Goal: Information Seeking & Learning: Understand process/instructions

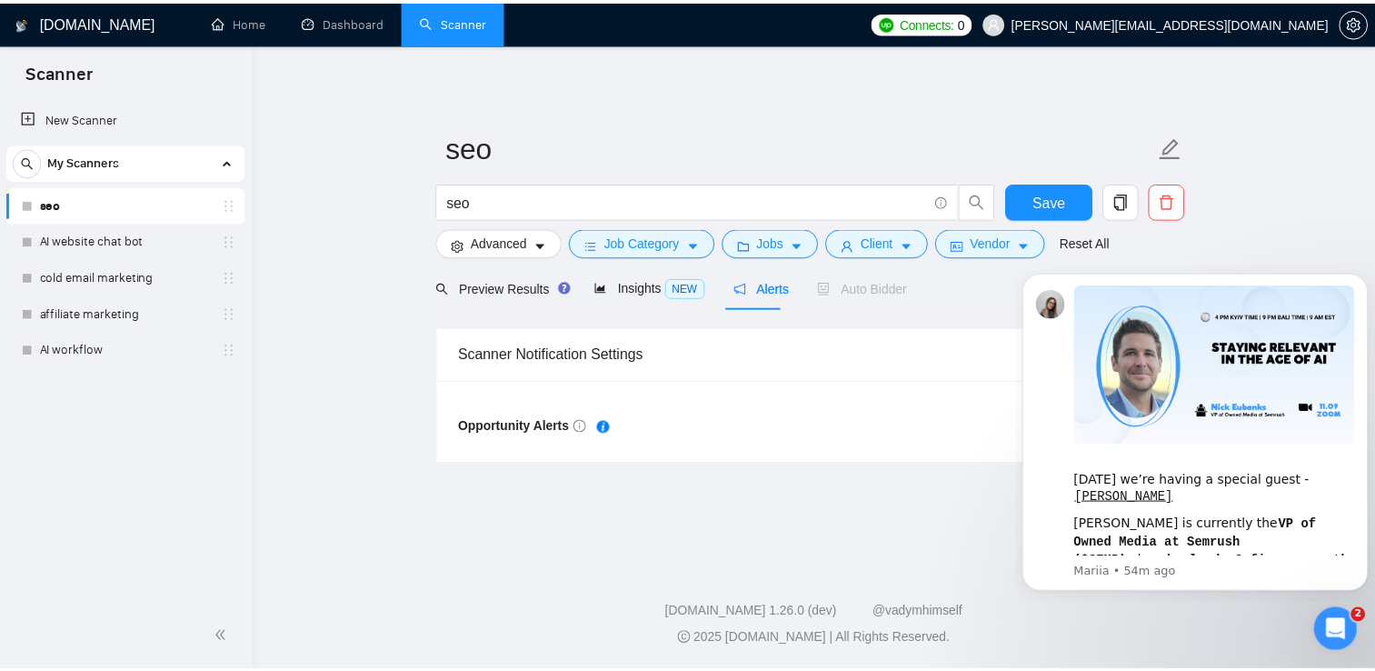
scroll to position [455, 0]
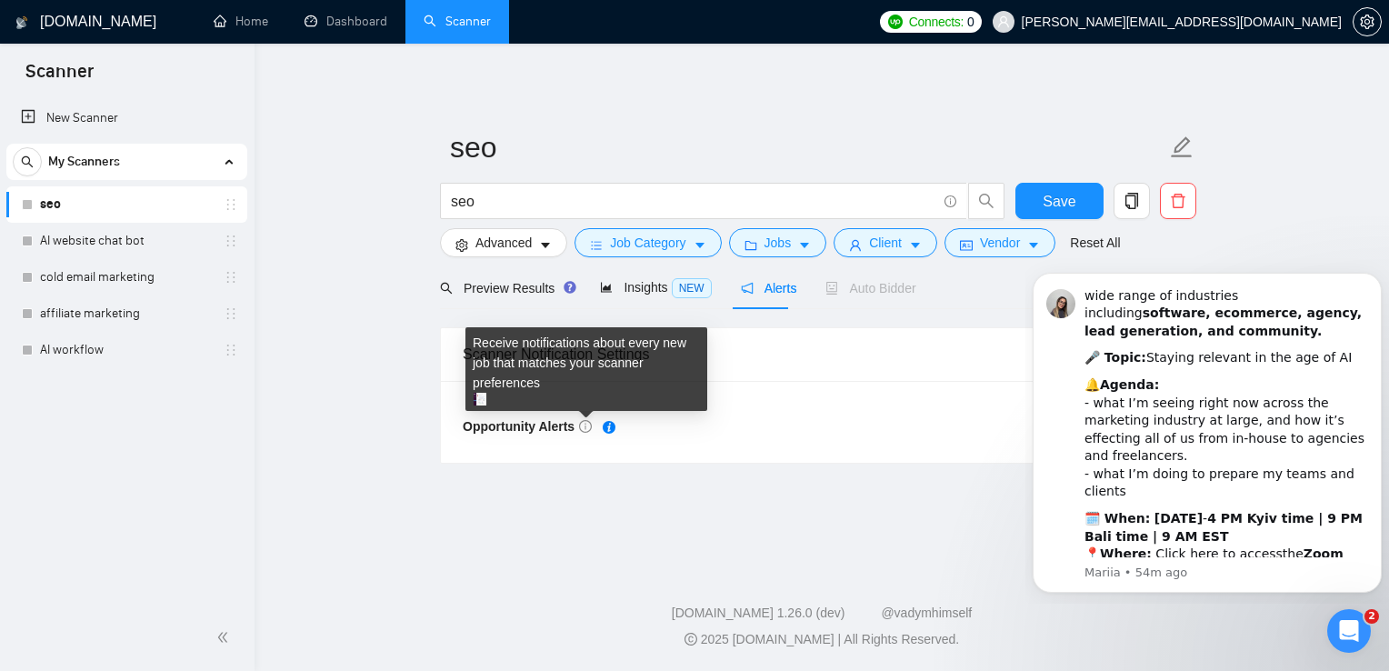
click at [586, 424] on icon "info-circle" at bounding box center [585, 426] width 13 height 13
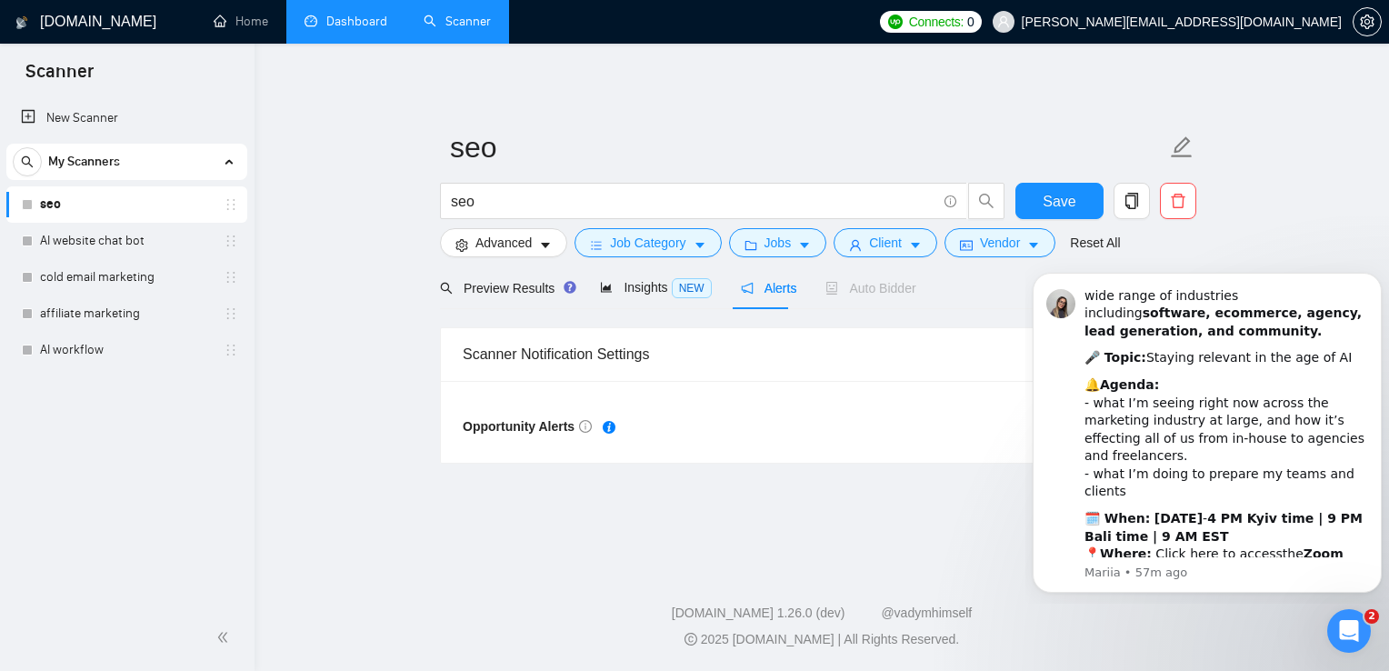
click at [356, 25] on link "Dashboard" at bounding box center [345, 21] width 83 height 15
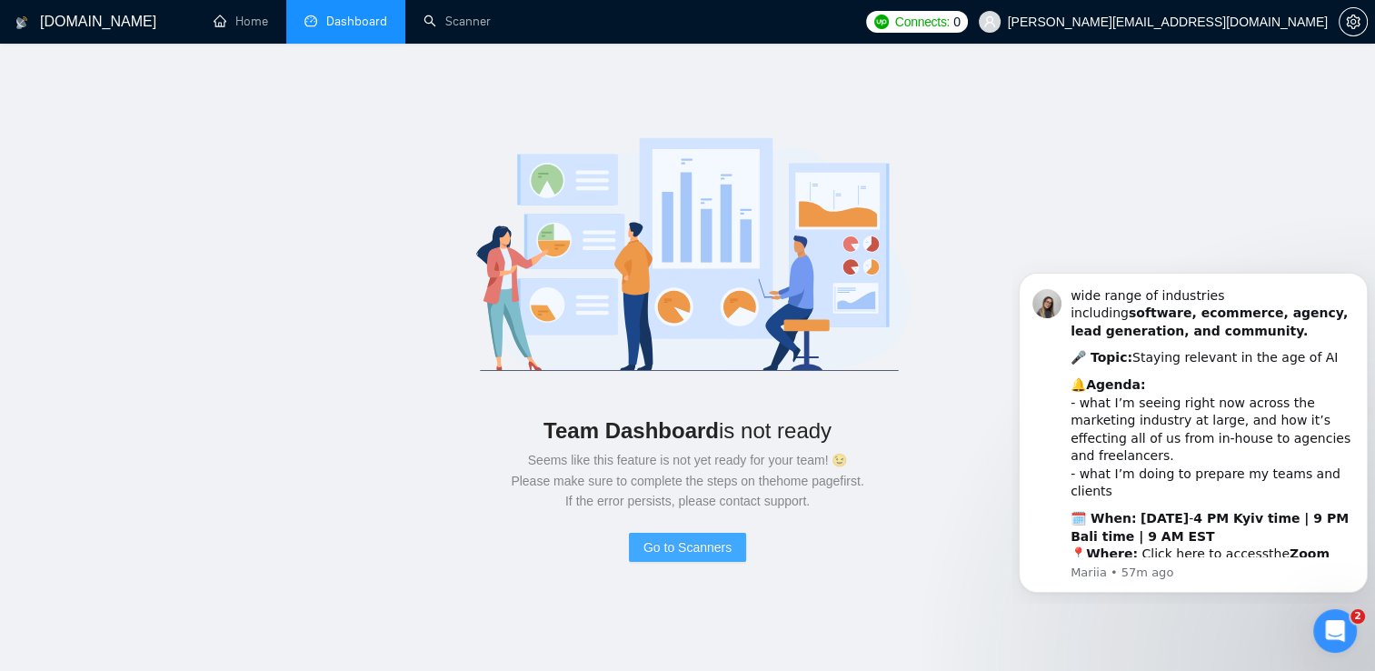
click at [681, 542] on span "Go to Scanners" at bounding box center [687, 547] width 88 height 20
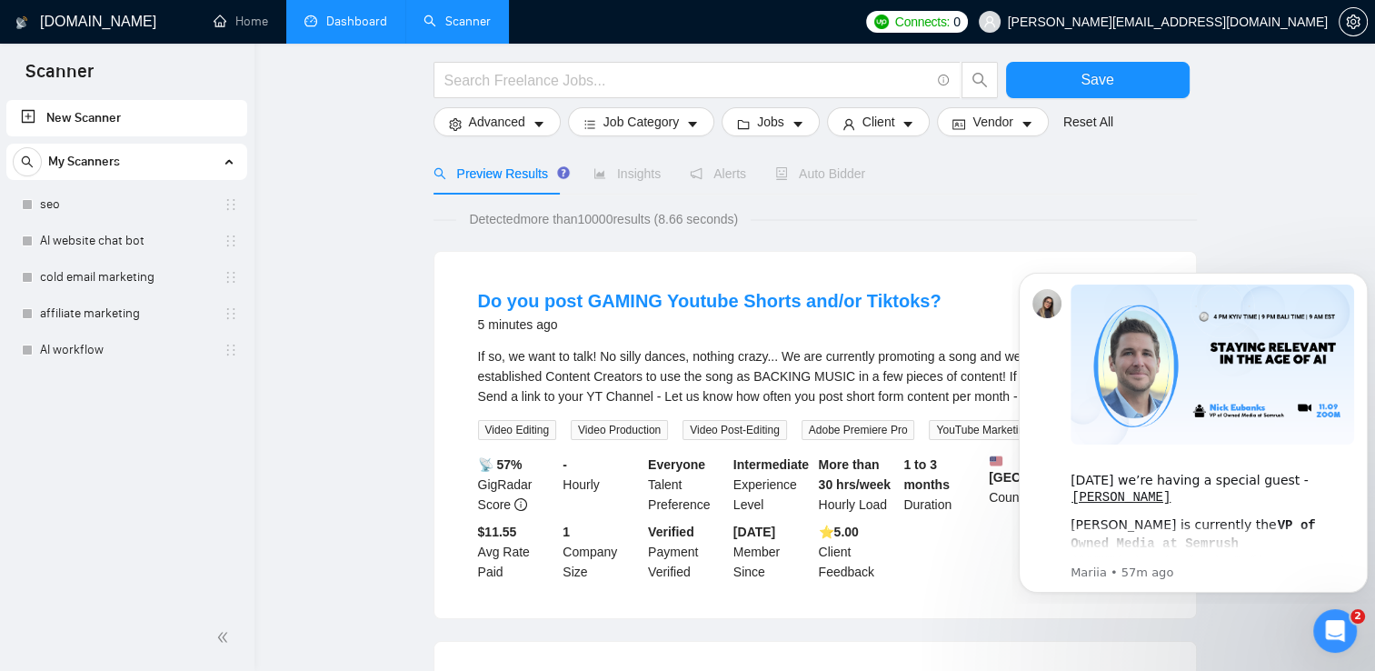
scroll to position [91, 0]
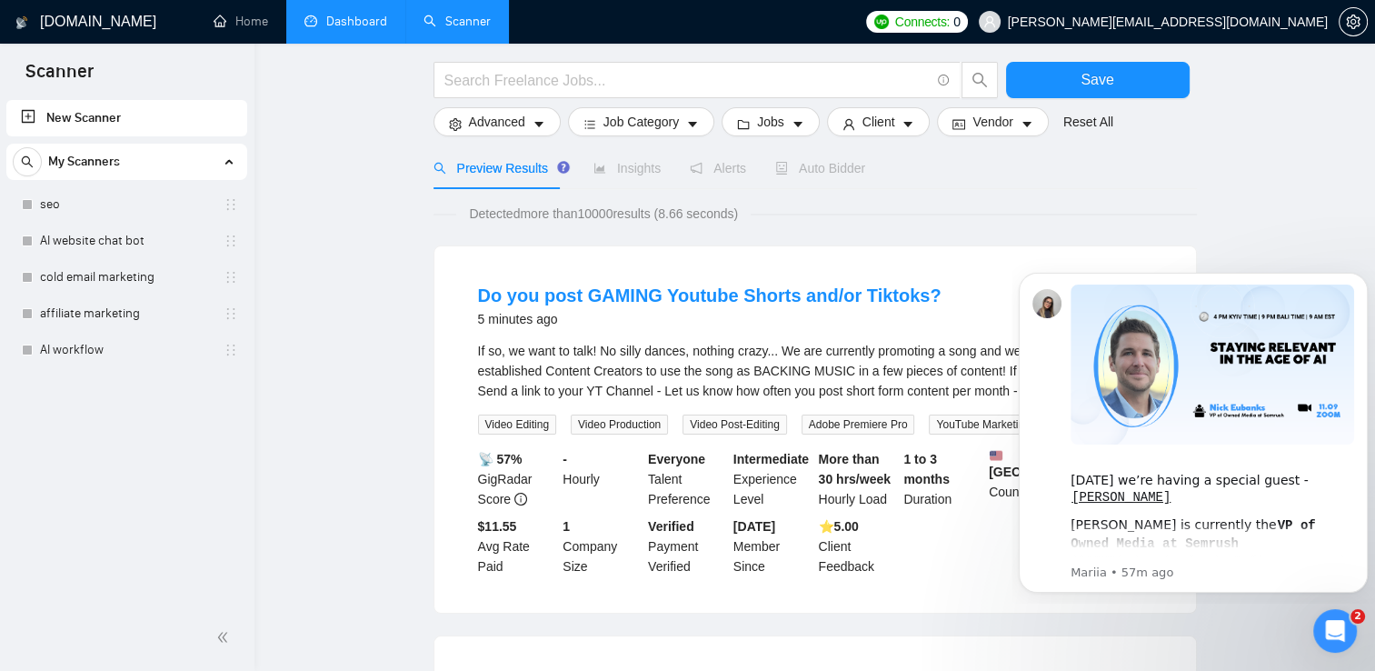
click at [614, 175] on span "Insights" at bounding box center [626, 168] width 67 height 15
click at [611, 177] on div "Insights" at bounding box center [626, 168] width 67 height 20
click at [95, 210] on link "seo" at bounding box center [126, 204] width 173 height 36
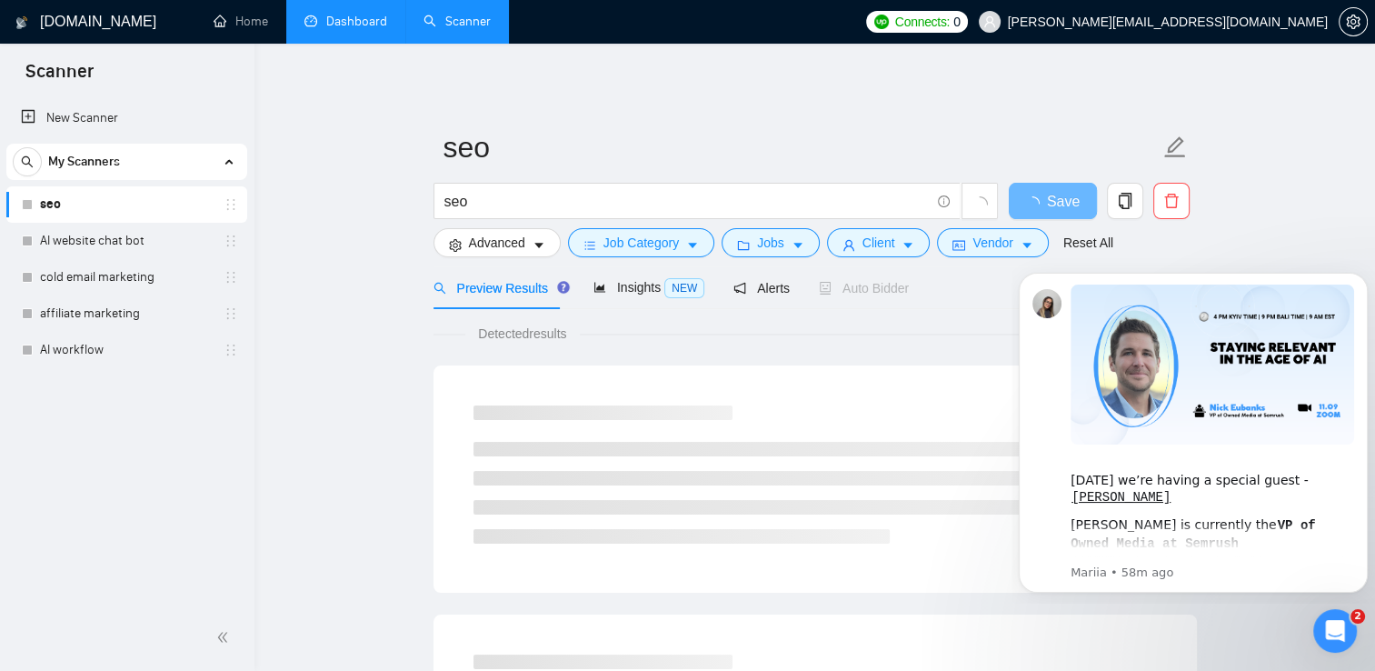
click at [851, 291] on span "Auto Bidder" at bounding box center [864, 288] width 90 height 15
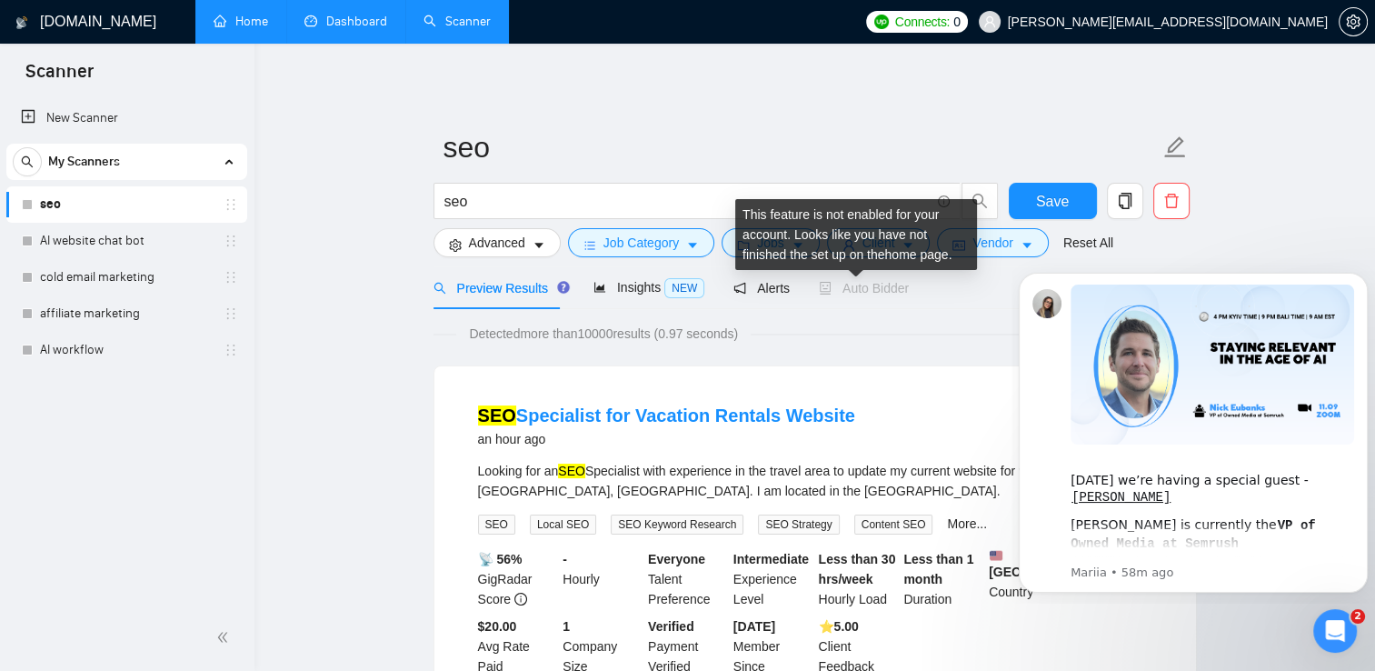
click at [235, 25] on link "Home" at bounding box center [241, 21] width 55 height 15
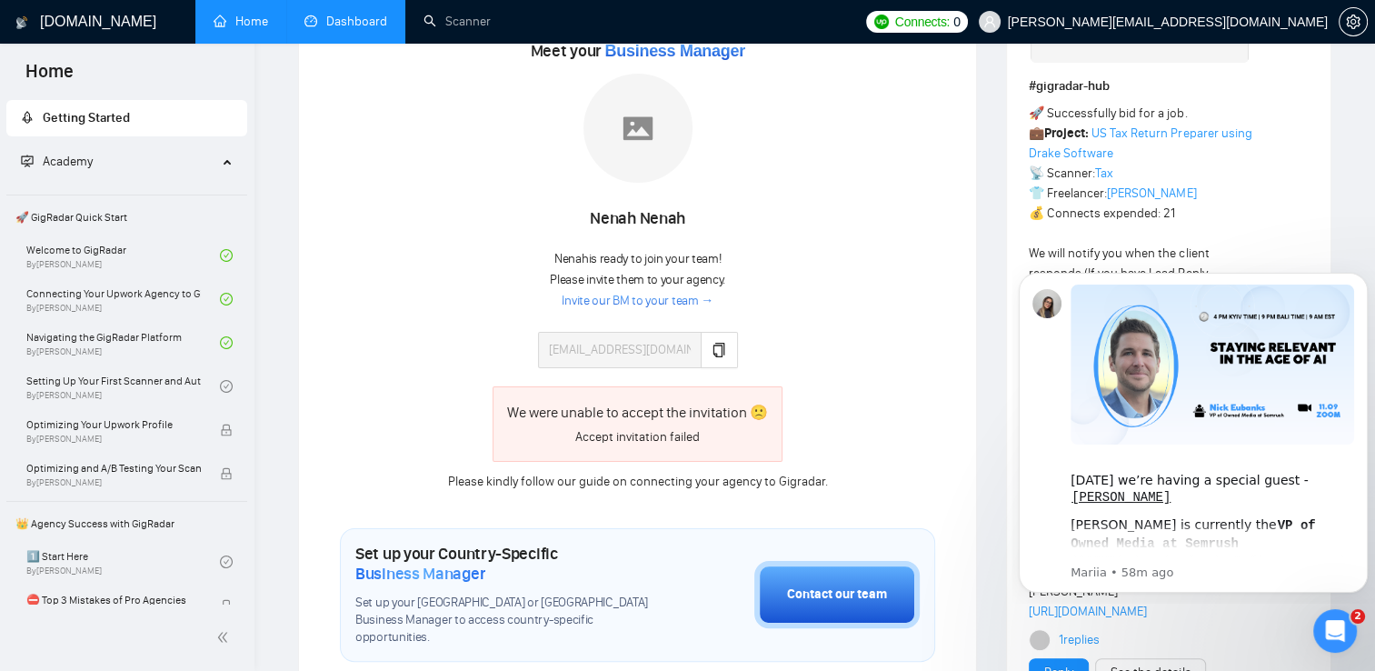
scroll to position [261, 0]
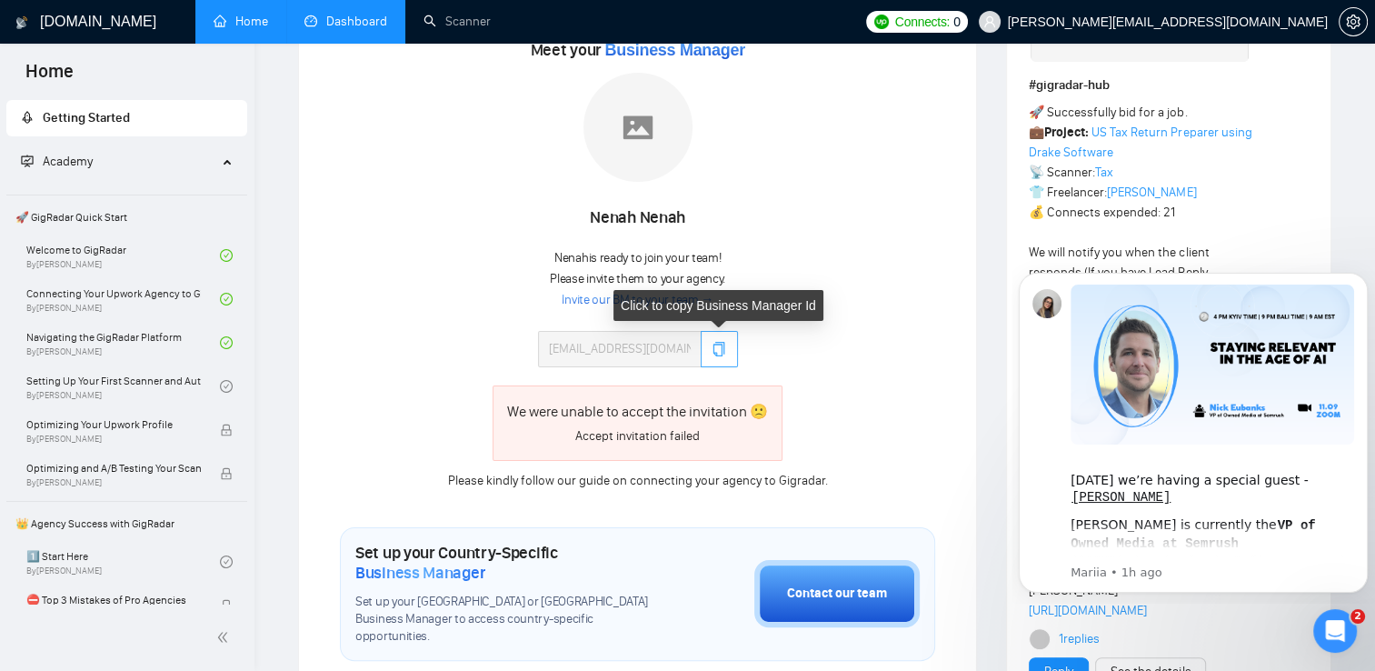
click at [713, 344] on icon "copy" at bounding box center [719, 349] width 15 height 15
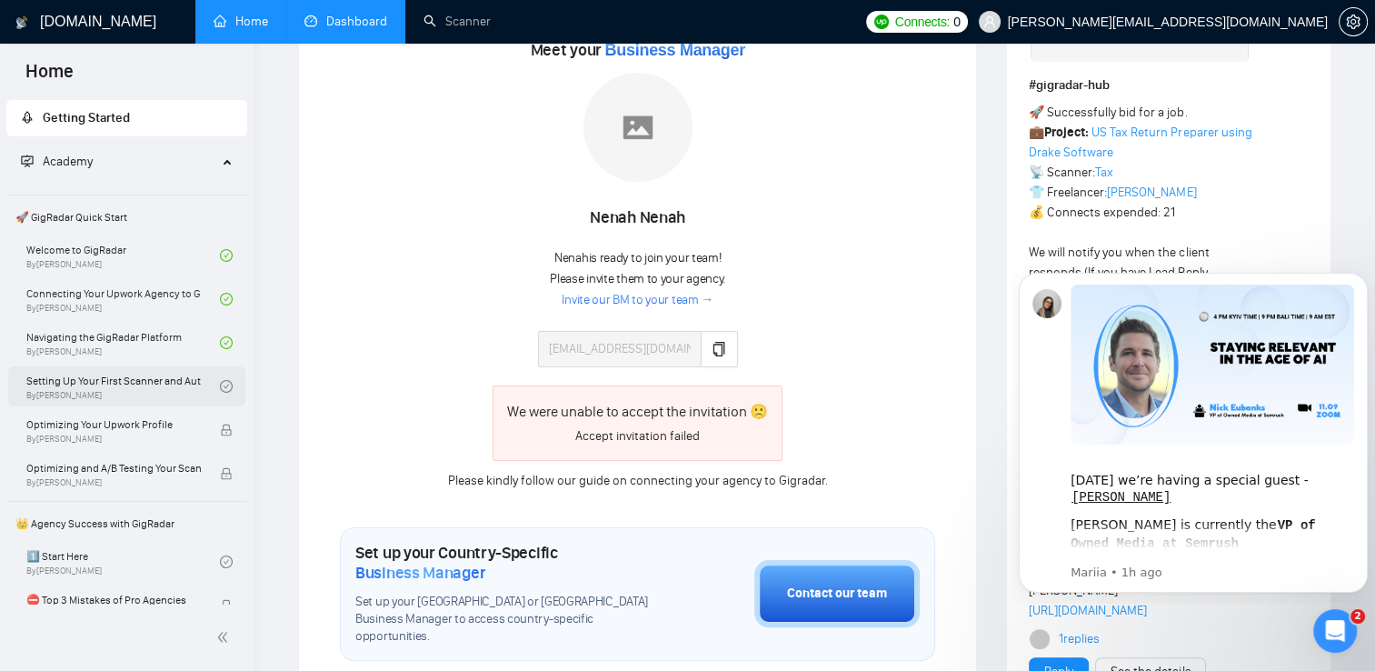
click at [120, 381] on link "Setting Up Your First Scanner and Auto-Bidder By [PERSON_NAME]" at bounding box center [123, 386] width 194 height 40
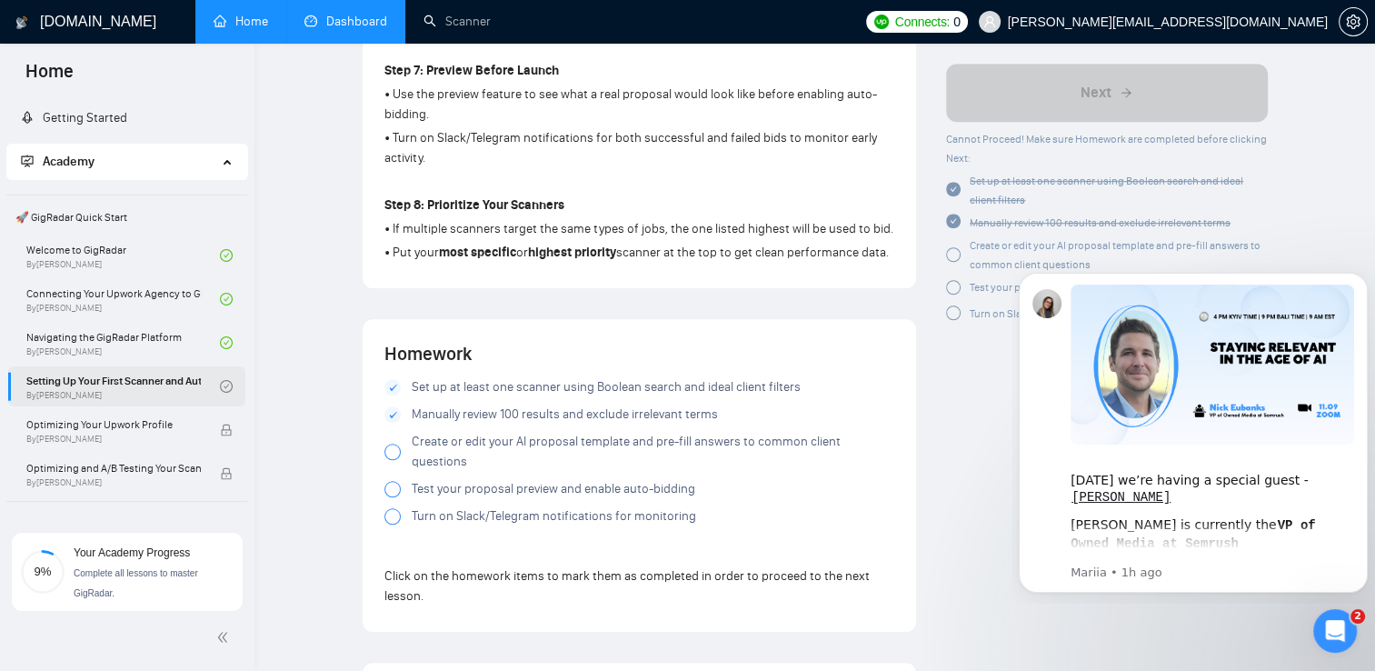
scroll to position [1400, 0]
click at [402, 467] on label "Create or edit your AI proposal template and pre-fill answers to common client …" at bounding box center [639, 453] width 510 height 40
click at [399, 494] on span at bounding box center [392, 490] width 16 height 16
click at [401, 498] on label "Test your proposal preview and enable auto-bidding" at bounding box center [639, 490] width 510 height 20
click at [394, 520] on div at bounding box center [392, 517] width 16 height 16
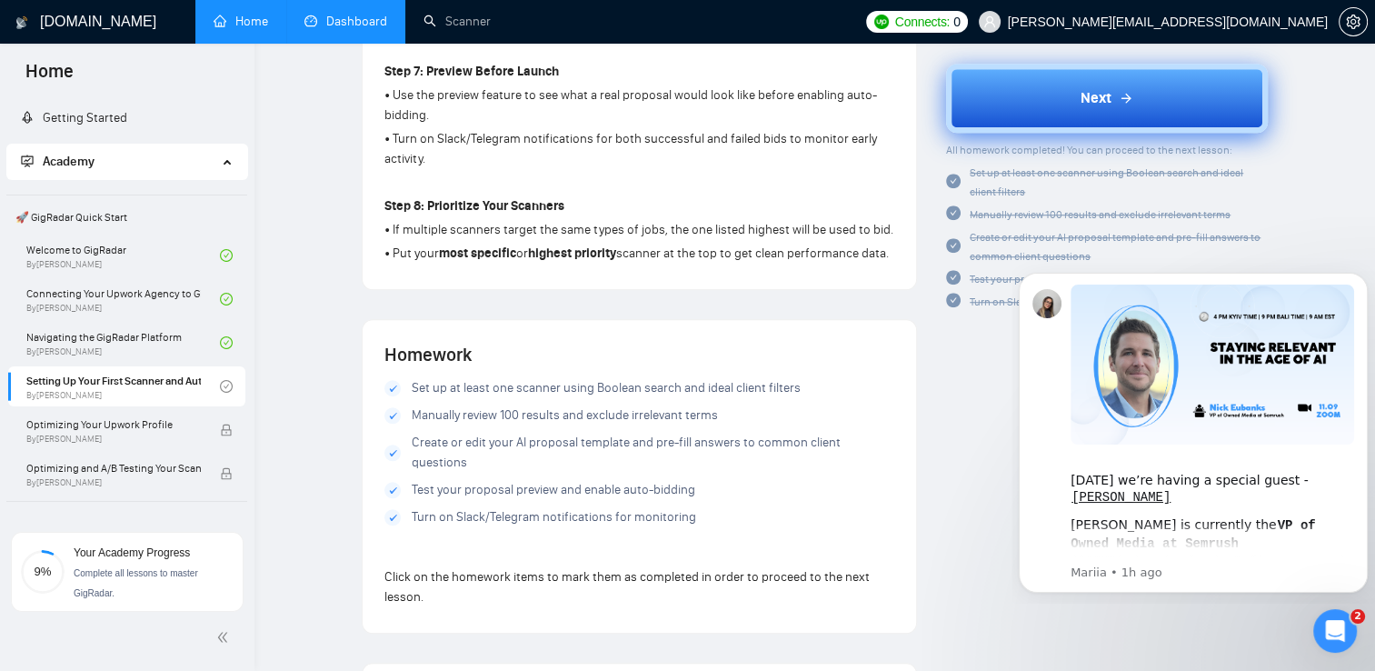
click at [1065, 95] on button "Next" at bounding box center [1107, 98] width 322 height 69
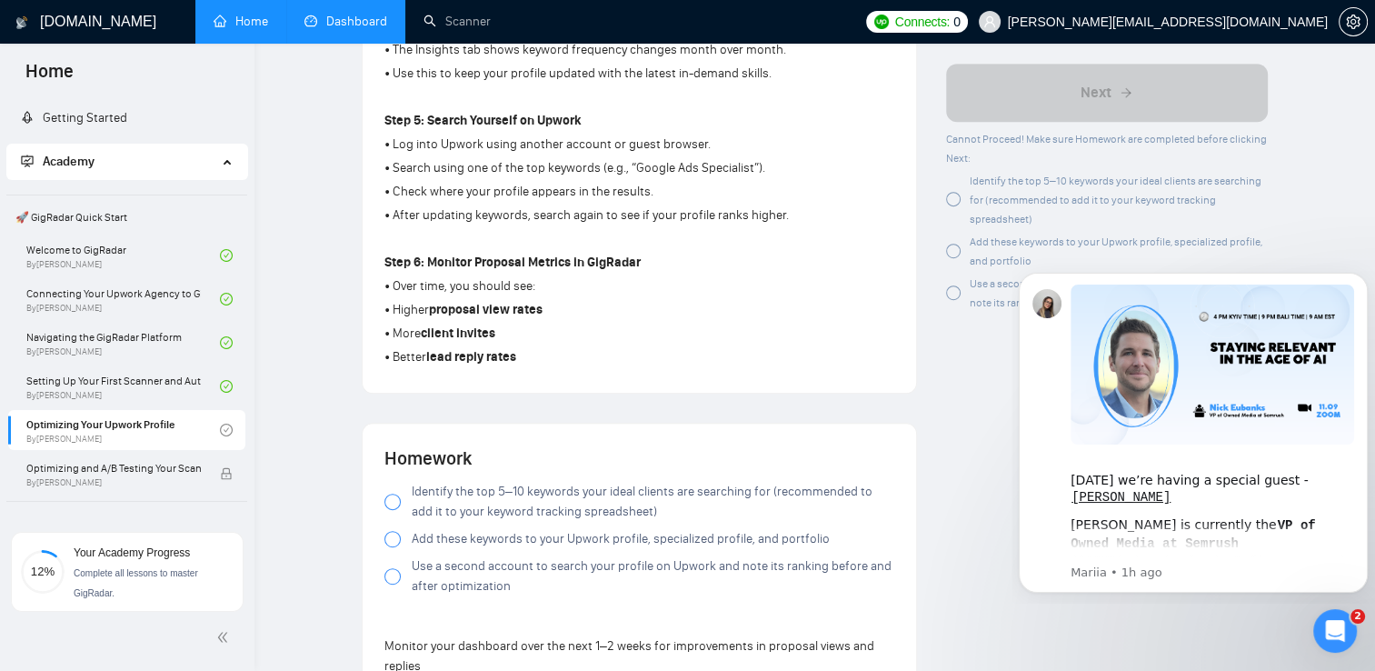
scroll to position [985, 0]
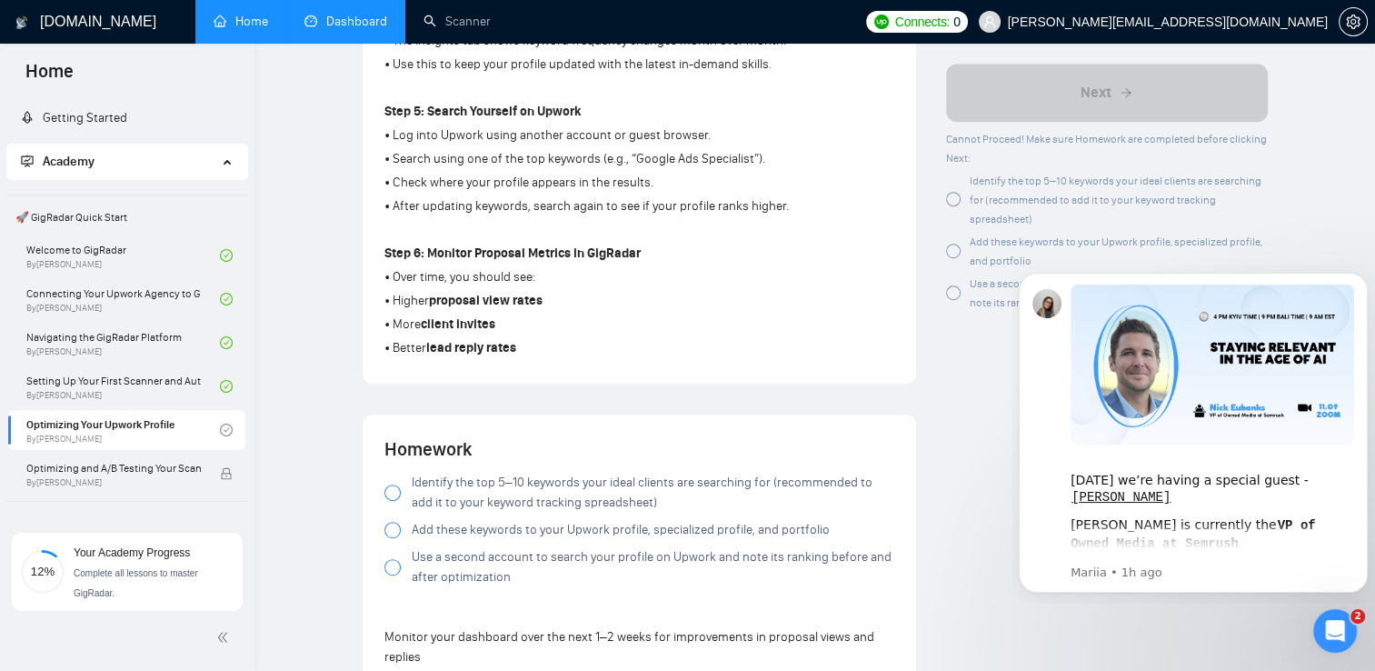
click at [399, 492] on div at bounding box center [392, 492] width 16 height 16
click at [395, 528] on div at bounding box center [392, 530] width 16 height 16
click at [394, 562] on div at bounding box center [392, 567] width 16 height 16
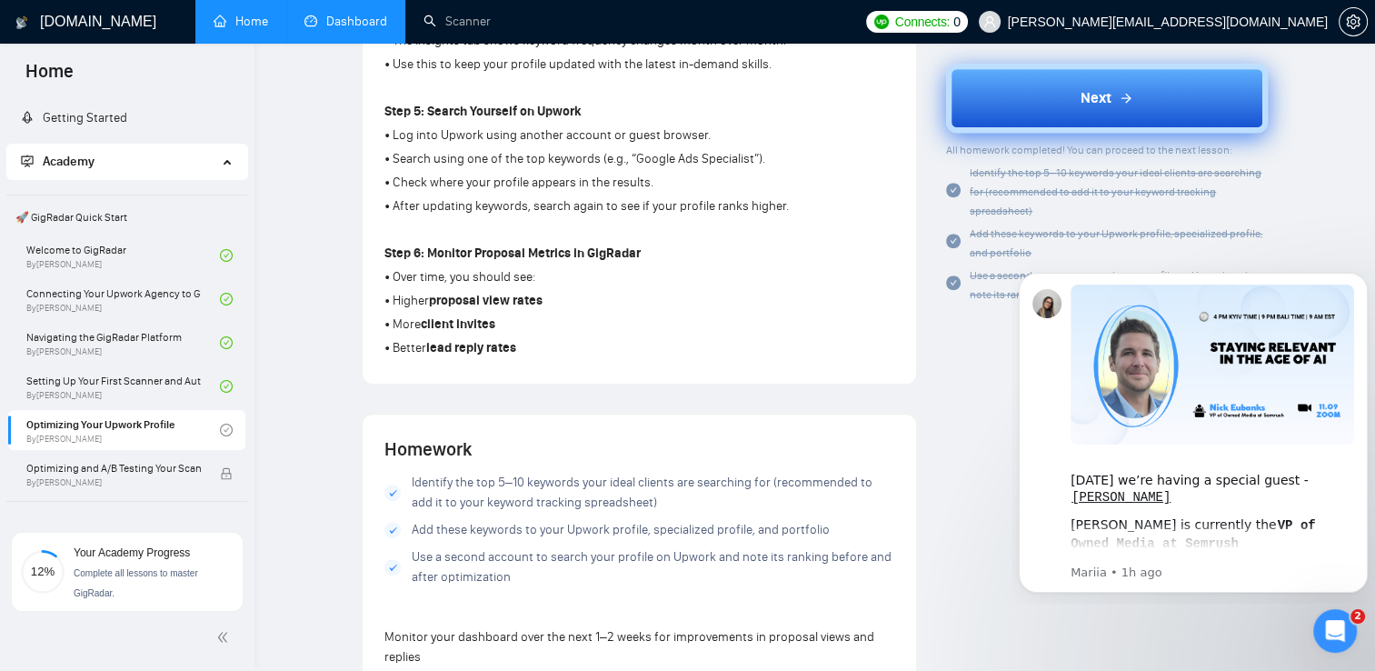
click at [1055, 104] on button "Next" at bounding box center [1107, 98] width 322 height 69
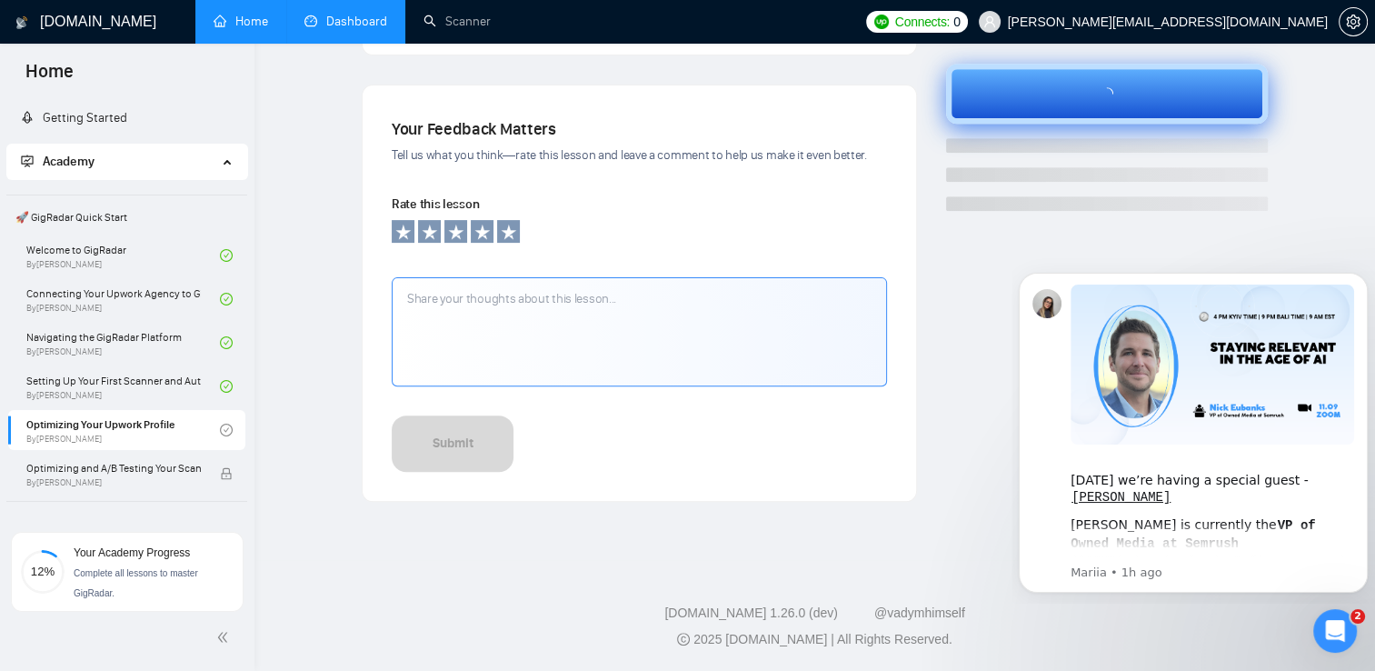
scroll to position [565, 0]
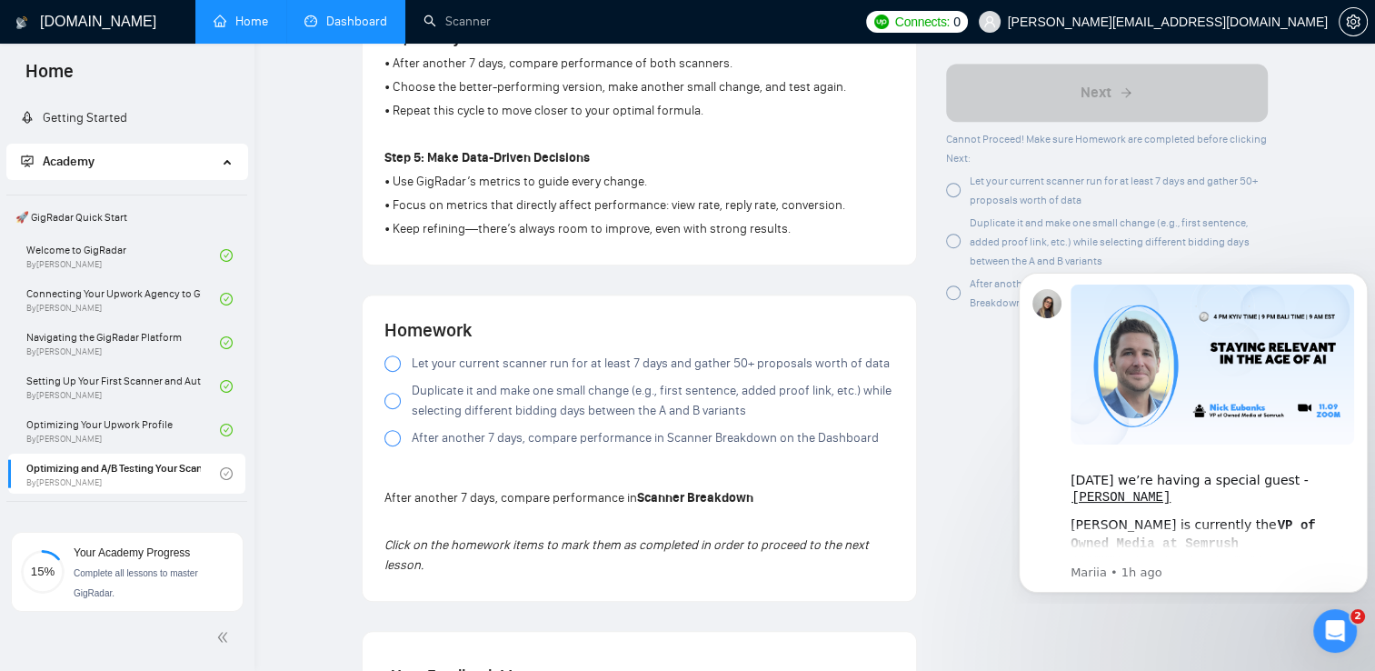
scroll to position [982, 0]
click at [390, 356] on div at bounding box center [392, 364] width 16 height 16
click at [405, 411] on label "Duplicate it and make one small change (e.g., first sentence, added proof link,…" at bounding box center [639, 402] width 510 height 40
click at [409, 459] on div "Homework Let your current scanner run for at least 7 days and gather 50+ propos…" at bounding box center [639, 449] width 510 height 262
click at [400, 443] on label "After another 7 days, compare performance in Scanner Breakdown on the Dashboard" at bounding box center [639, 439] width 510 height 20
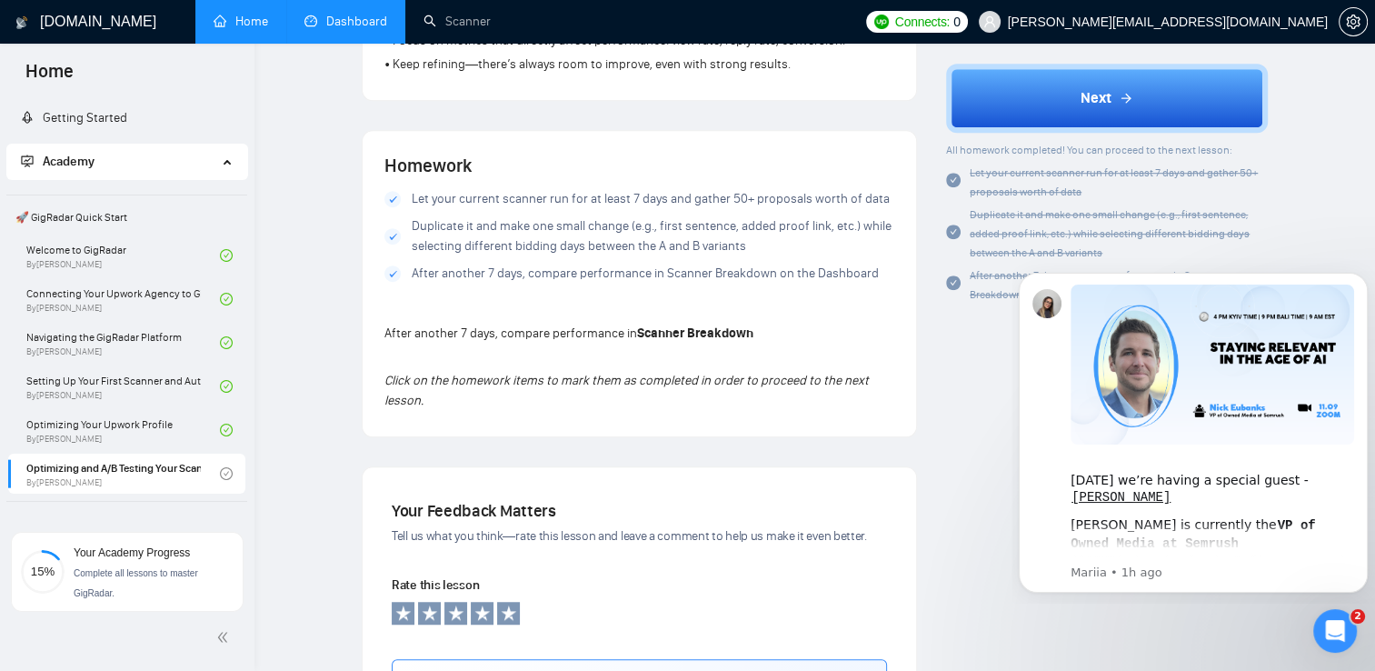
scroll to position [1256, 0]
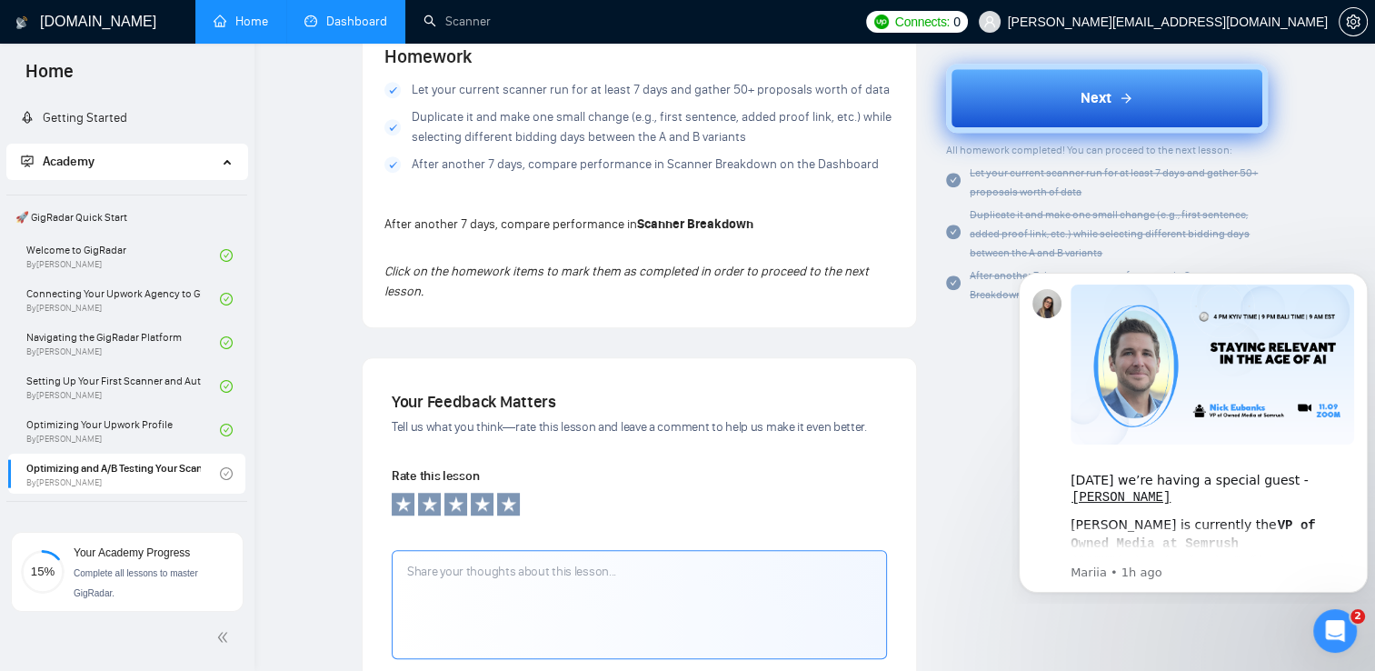
click at [1086, 117] on button "Next" at bounding box center [1107, 98] width 322 height 69
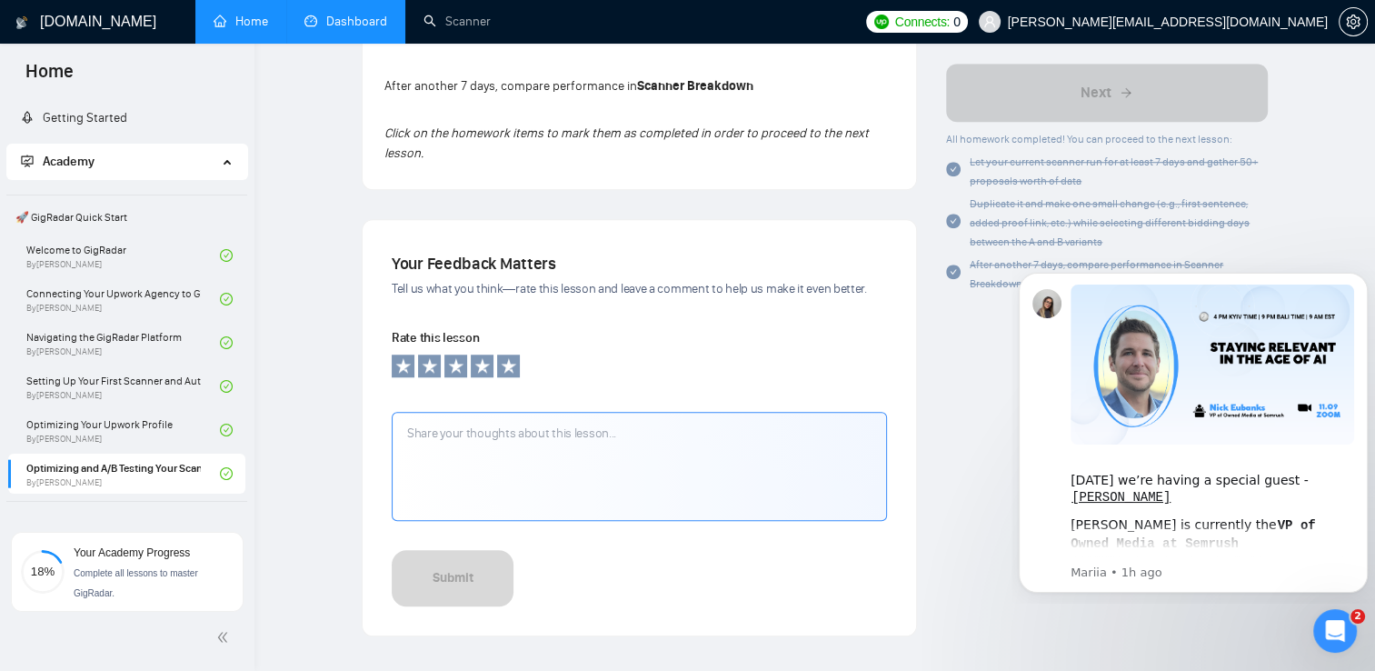
scroll to position [1527, 0]
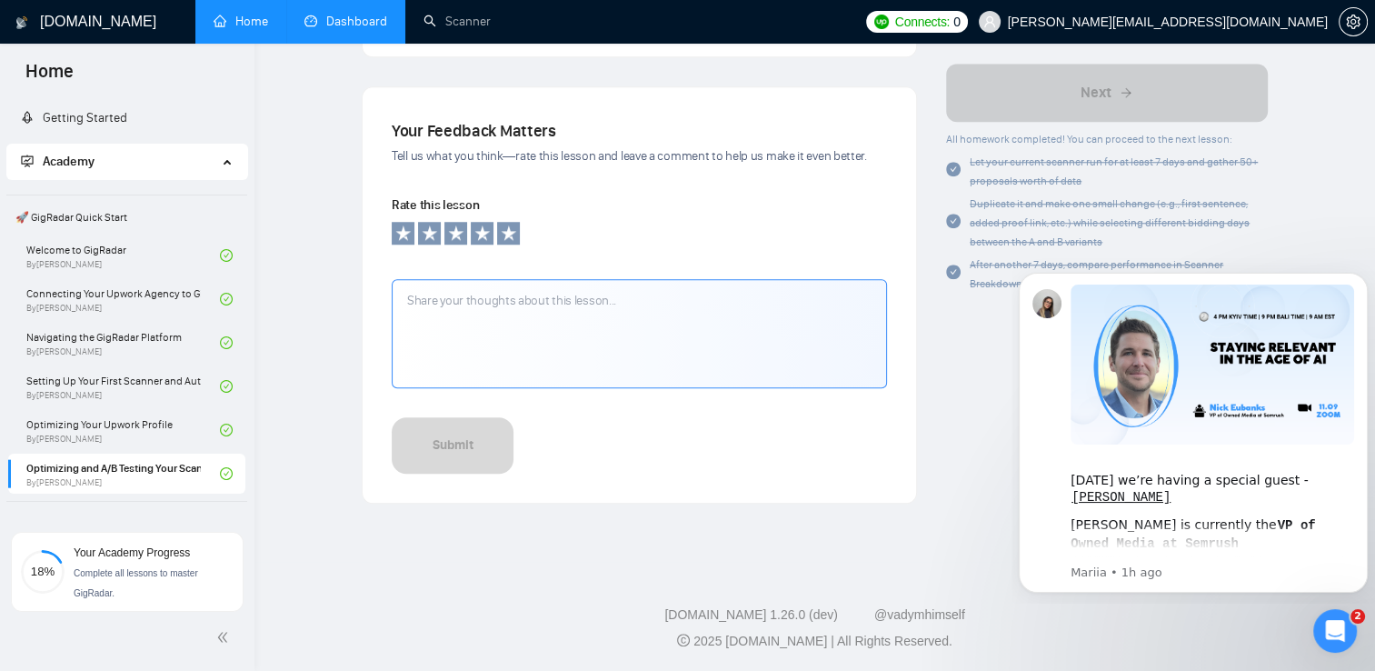
click at [357, 15] on link "Dashboard" at bounding box center [345, 21] width 83 height 15
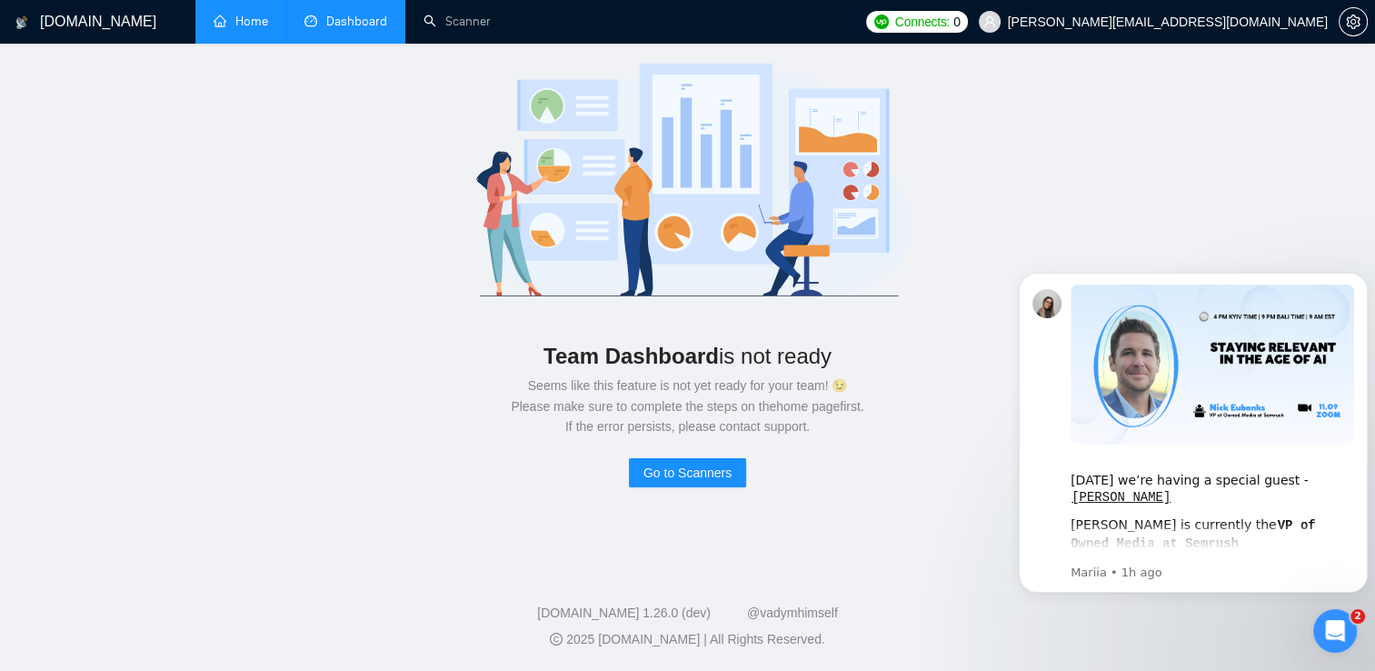
click at [268, 14] on link "Home" at bounding box center [241, 21] width 55 height 15
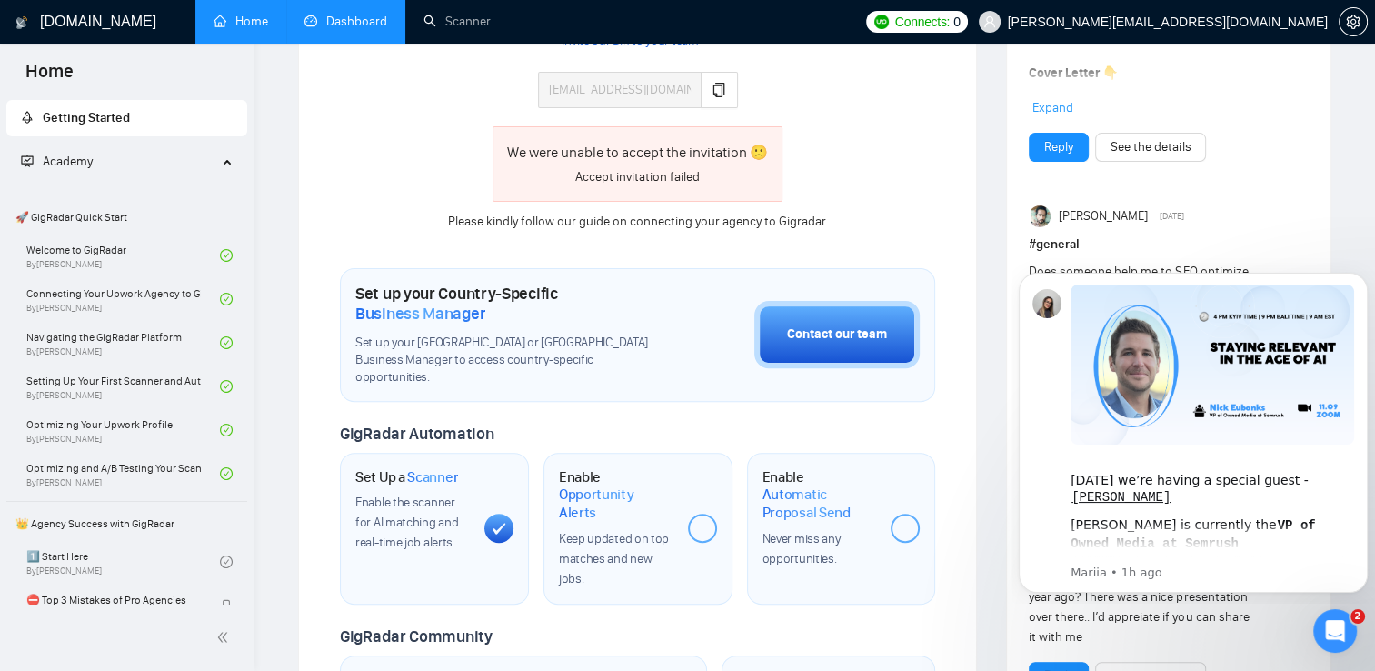
scroll to position [521, 0]
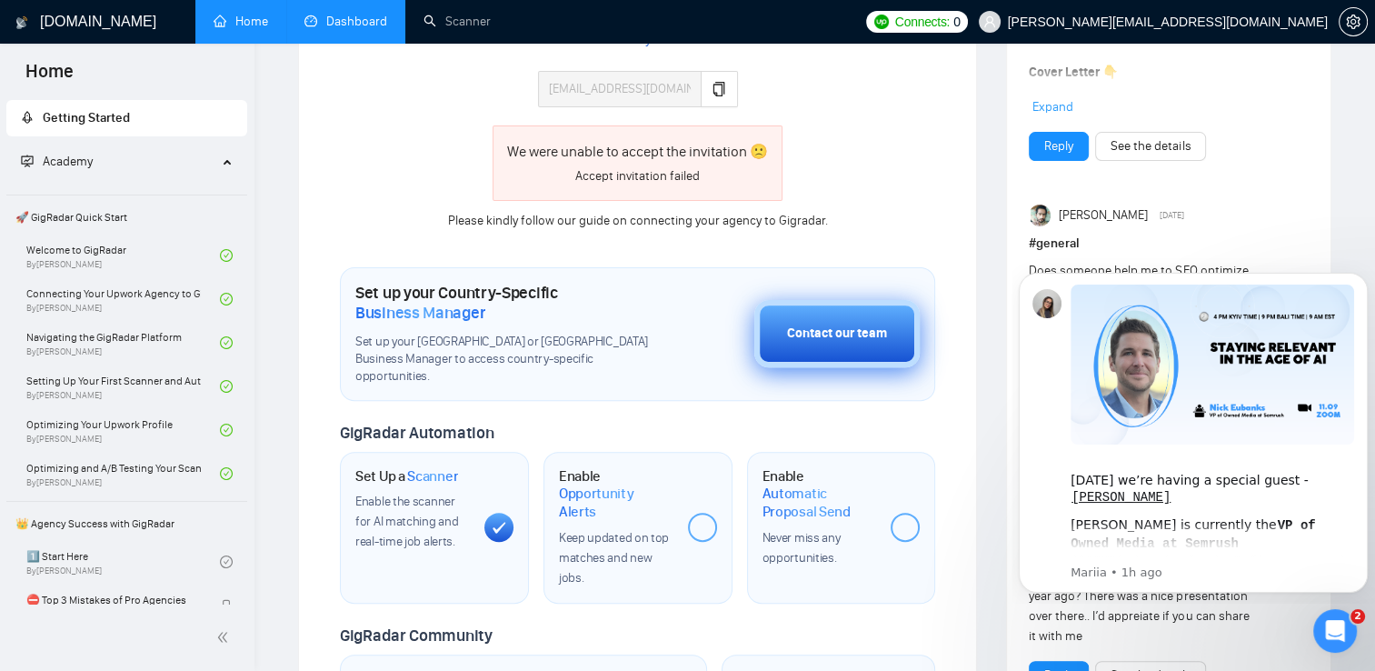
click at [830, 324] on div "Contact our team" at bounding box center [837, 334] width 100 height 20
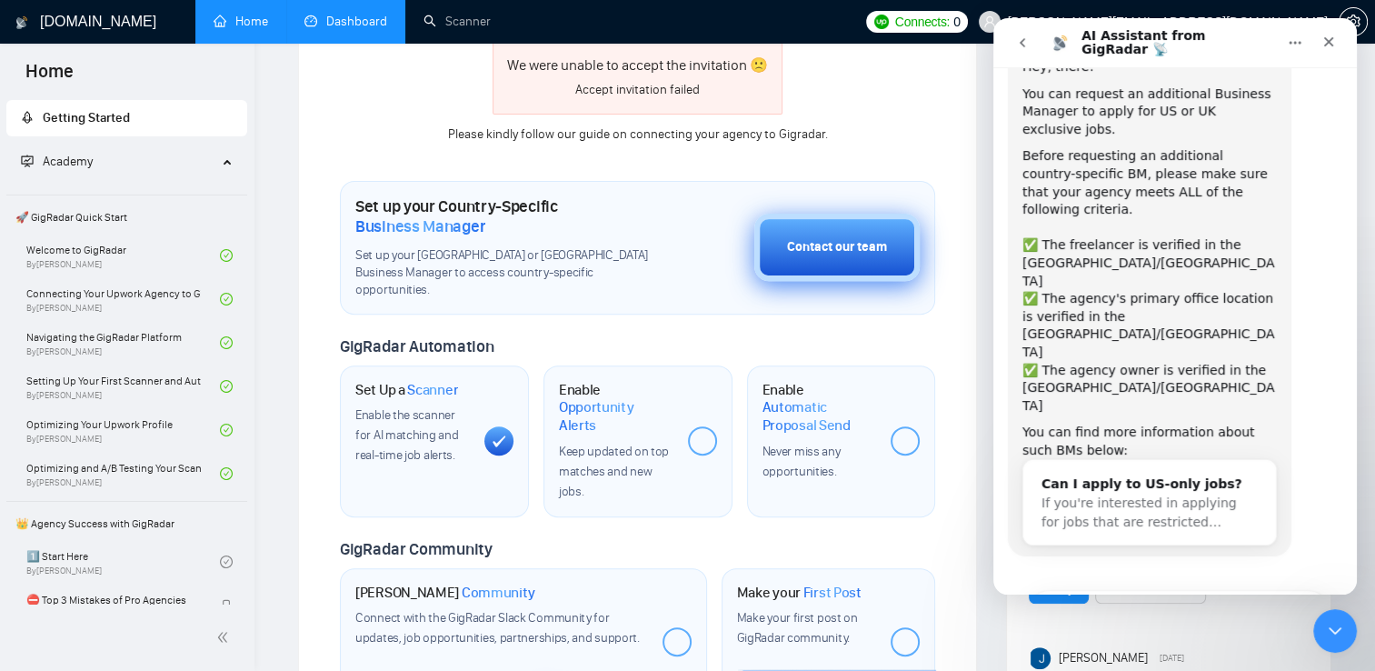
scroll to position [600, 0]
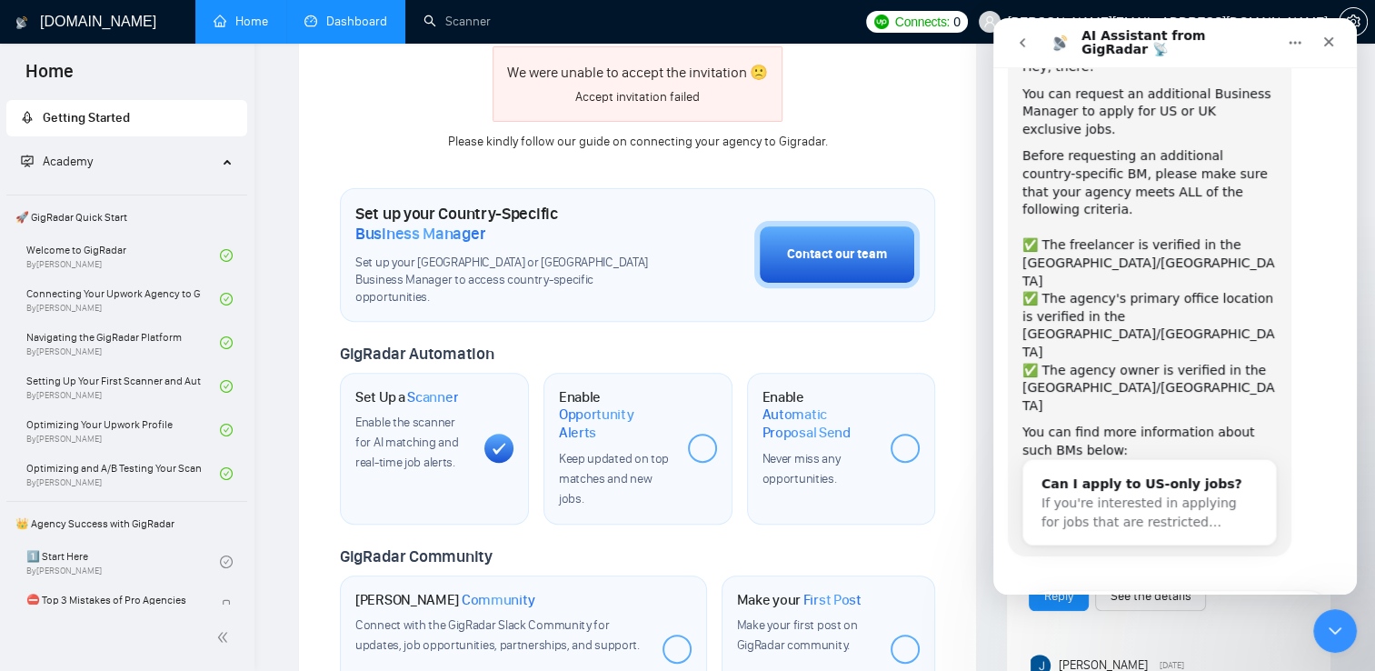
click at [703, 434] on div at bounding box center [702, 448] width 29 height 29
click at [496, 442] on icon at bounding box center [499, 448] width 15 height 13
